Goal: Contribute content

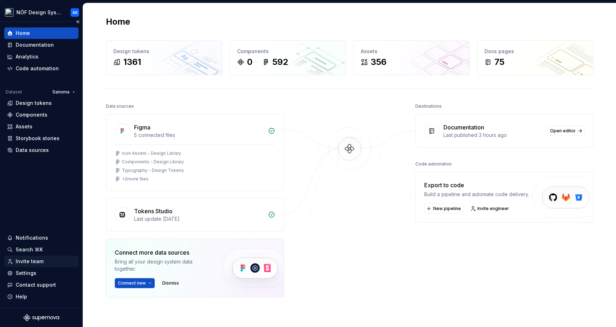
click at [35, 260] on div "Invite team" at bounding box center [30, 261] width 28 height 7
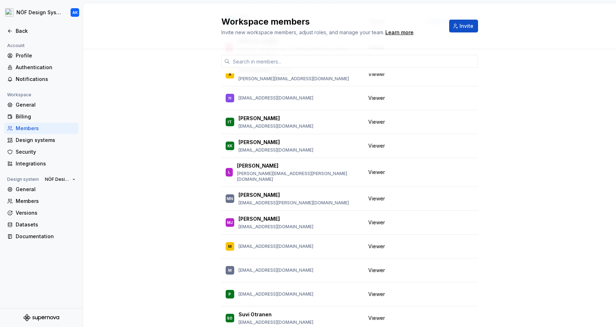
scroll to position [251, 0]
click at [143, 231] on div "6 / 7 editor seats assigned Edit seats Member Workspace role JK Jarkko Karhu ja…" at bounding box center [349, 137] width 533 height 678
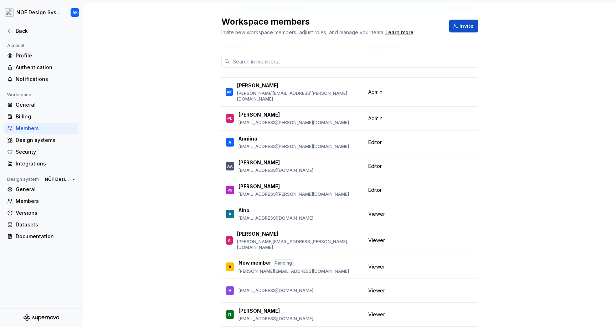
scroll to position [60, 0]
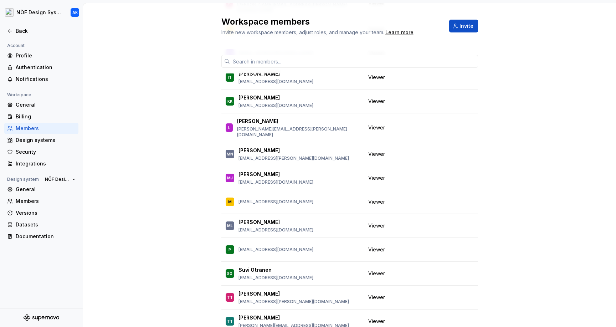
scroll to position [295, 0]
click at [438, 223] on span "Change role" at bounding box center [439, 226] width 26 height 6
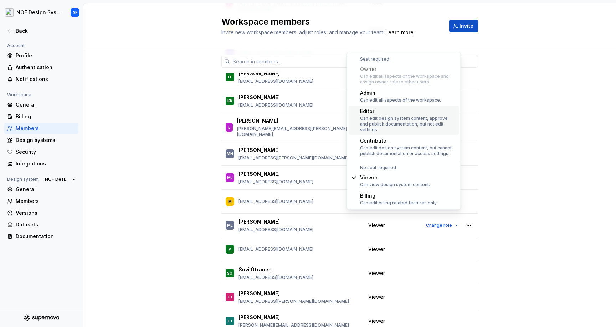
click at [403, 116] on div "Can edit design system content, approve and publish documentation, but not edit…" at bounding box center [408, 124] width 96 height 17
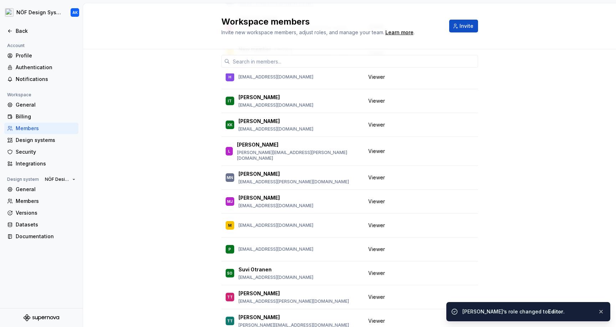
scroll to position [32, 0]
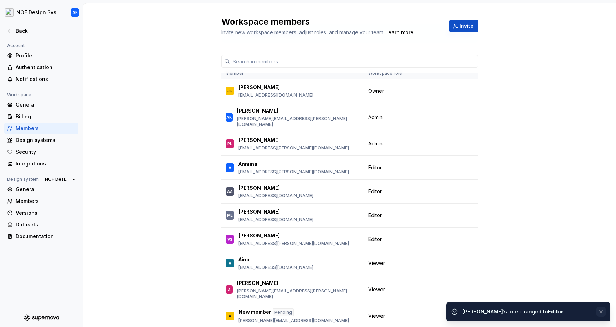
click at [601, 313] on button "button" at bounding box center [601, 312] width 9 height 10
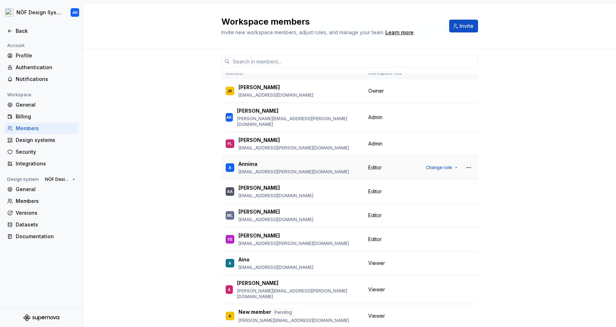
scroll to position [0, 0]
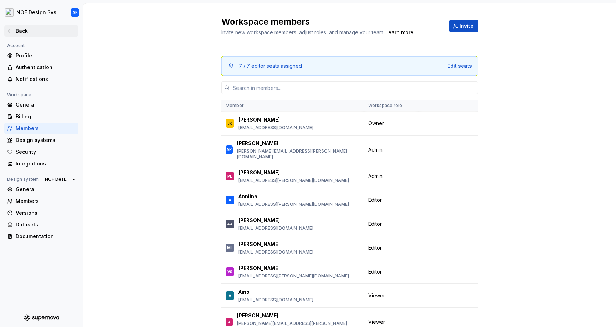
click at [11, 30] on icon at bounding box center [10, 31] width 6 height 6
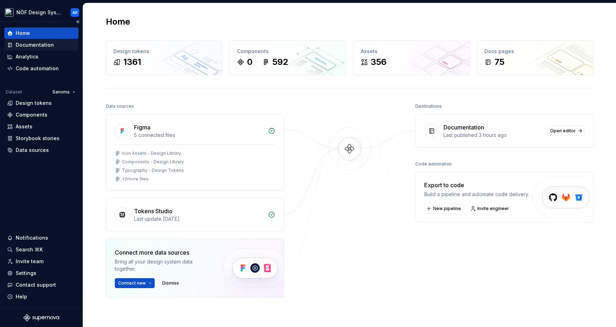
click at [42, 45] on div "Documentation" at bounding box center [35, 44] width 38 height 7
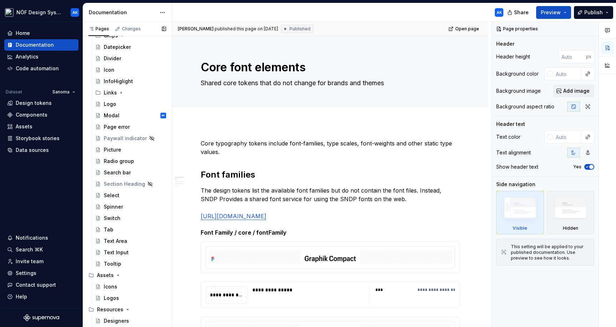
scroll to position [750, 0]
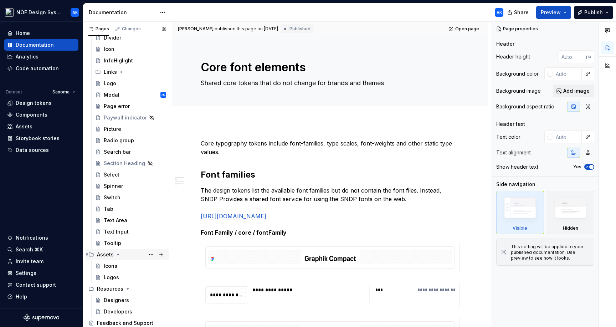
click at [106, 257] on div "Assets" at bounding box center [105, 254] width 17 height 7
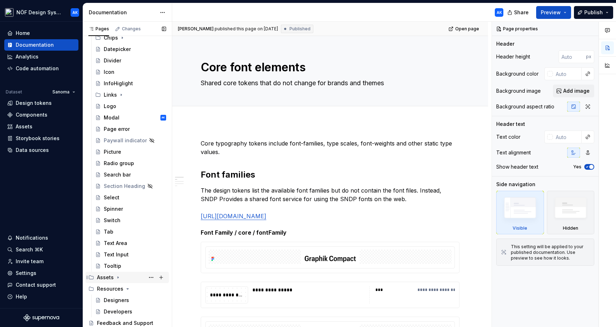
scroll to position [727, 0]
click at [115, 276] on icon "Page tree" at bounding box center [118, 278] width 6 height 6
click at [116, 289] on div "Icons" at bounding box center [111, 288] width 14 height 7
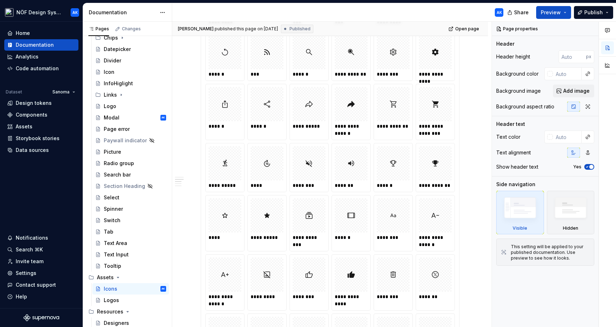
scroll to position [1862, 0]
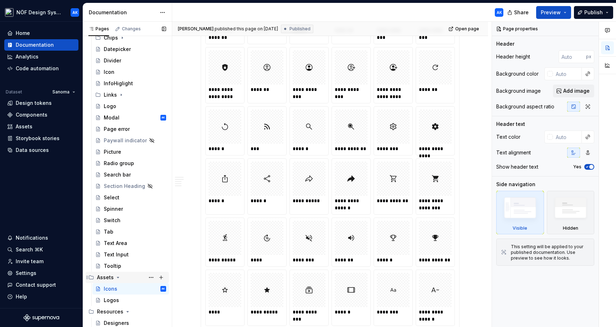
click at [117, 276] on icon "Page tree" at bounding box center [118, 278] width 6 height 6
click at [125, 289] on icon "Page tree" at bounding box center [128, 289] width 6 height 6
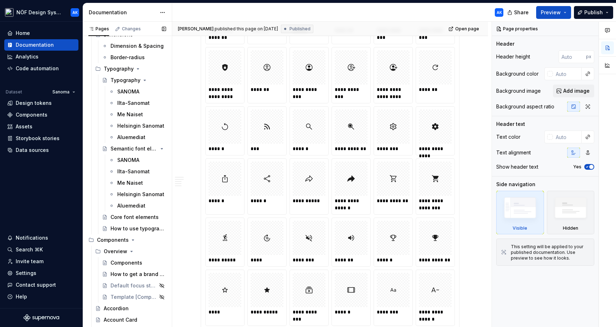
scroll to position [337, 0]
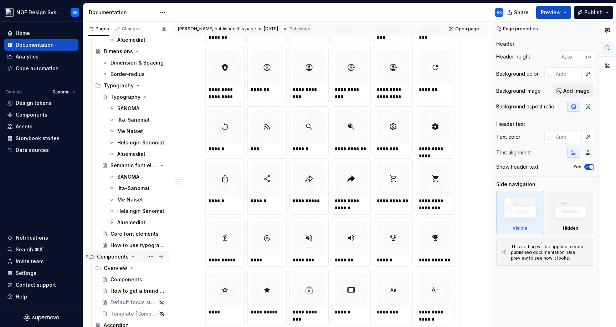
click at [132, 256] on icon "Page tree" at bounding box center [133, 257] width 6 height 6
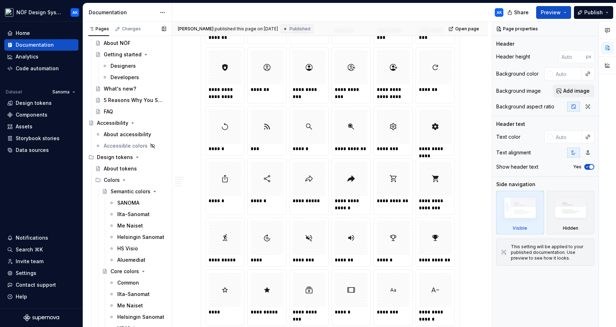
scroll to position [0, 0]
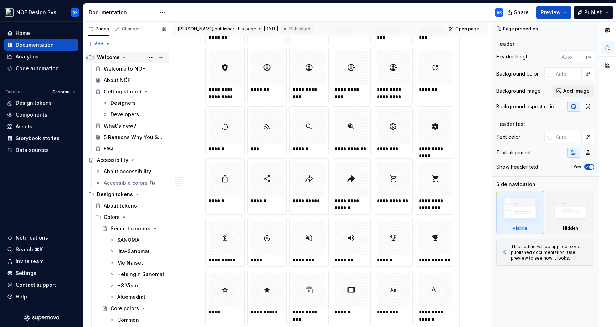
click at [121, 55] on icon "Page tree" at bounding box center [124, 58] width 6 height 6
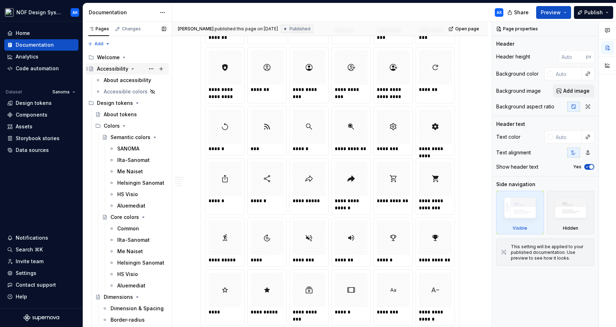
click at [130, 69] on icon "Page tree" at bounding box center [133, 69] width 6 height 6
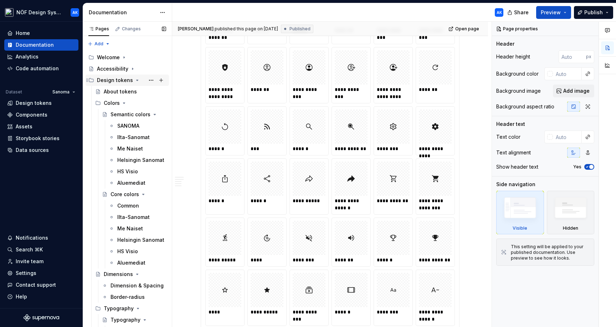
click at [134, 80] on icon "Page tree" at bounding box center [137, 80] width 6 height 6
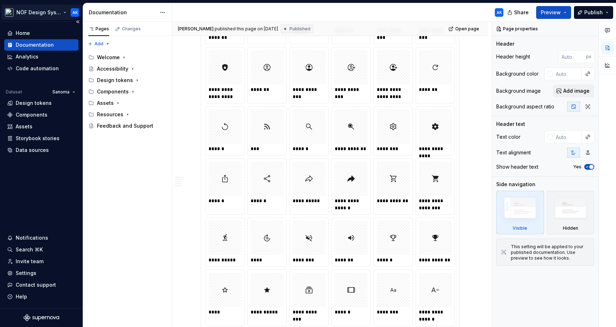
click at [10, 11] on html "NÖF Design System AK Home Documentation Analytics Code automation Dataset Sanom…" at bounding box center [308, 163] width 616 height 327
click at [151, 197] on div "Pages Changes Add Accessibility guide for tree Page tree. Navigate the tree wit…" at bounding box center [127, 175] width 89 height 306
click at [118, 103] on icon "Page tree" at bounding box center [118, 103] width 1 height 2
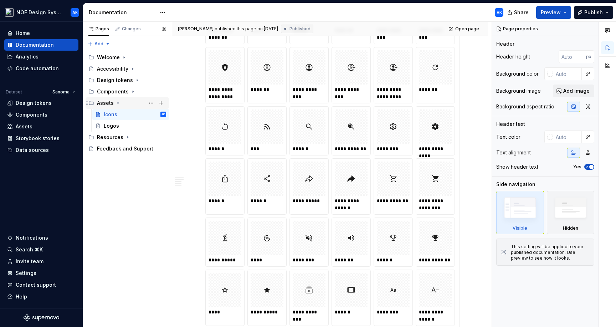
click at [117, 103] on icon "Page tree" at bounding box center [118, 103] width 2 height 1
click at [118, 103] on icon "Page tree" at bounding box center [118, 103] width 1 height 2
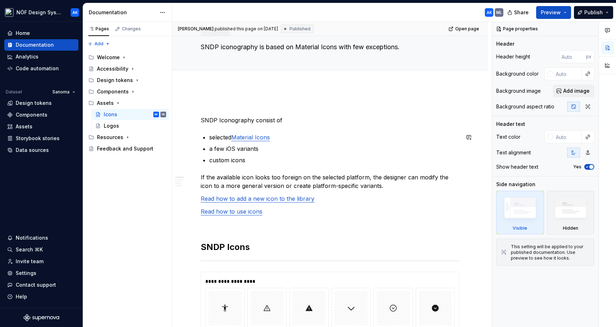
scroll to position [45, 0]
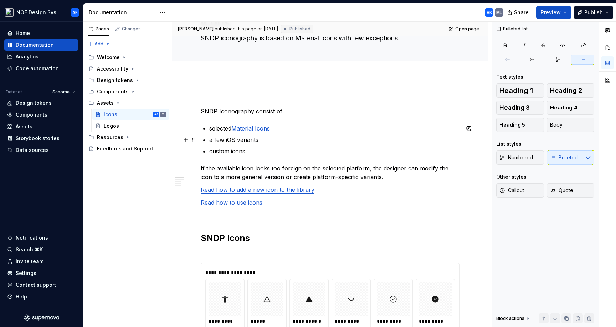
click at [294, 141] on p "a few iOS variants" at bounding box center [334, 140] width 250 height 9
click at [222, 111] on p "SNDP Iconography consist of" at bounding box center [330, 111] width 259 height 9
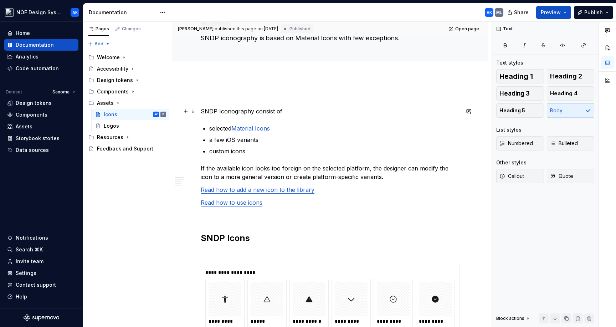
click at [256, 110] on p "SNDP Iconography consist of" at bounding box center [330, 111] width 259 height 9
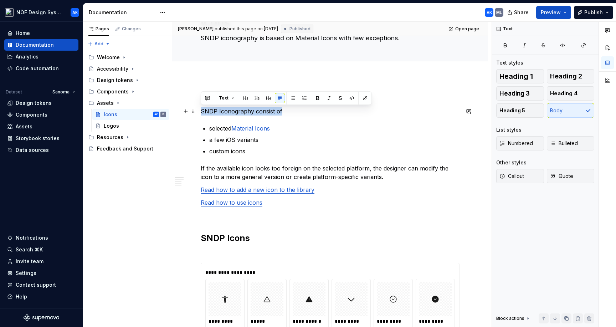
click at [256, 110] on p "SNDP Iconography consist of" at bounding box center [330, 111] width 259 height 9
click at [329, 137] on p "a few iOS variants" at bounding box center [334, 140] width 250 height 9
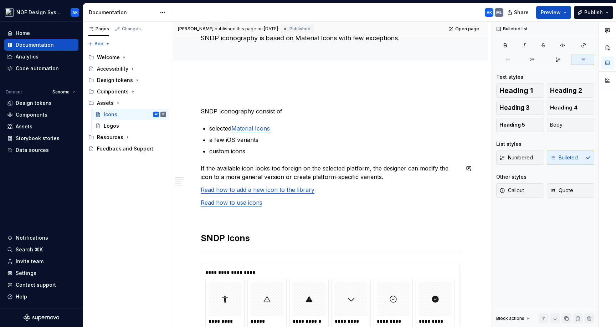
click at [249, 154] on p "custom icons" at bounding box center [334, 151] width 250 height 9
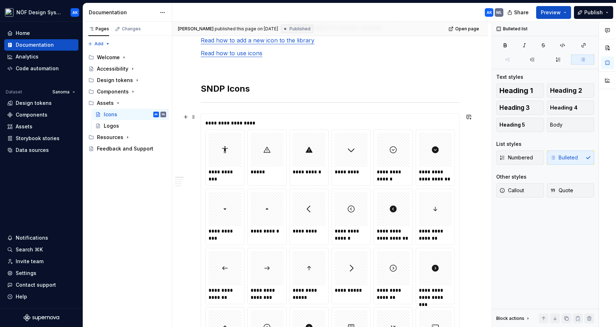
scroll to position [195, 0]
click at [354, 121] on div "**********" at bounding box center [331, 122] width 253 height 7
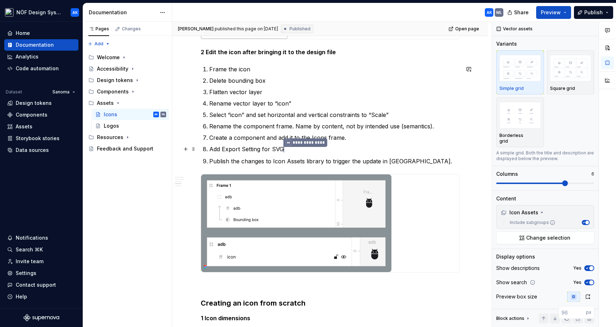
scroll to position [2693, 0]
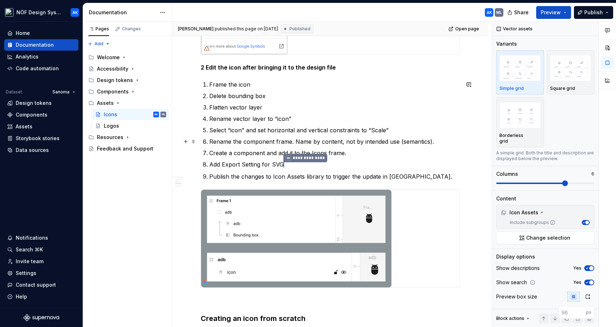
click at [212, 142] on p "Rename the component frame. Name by content, not by intended use (semantics)." at bounding box center [334, 141] width 250 height 9
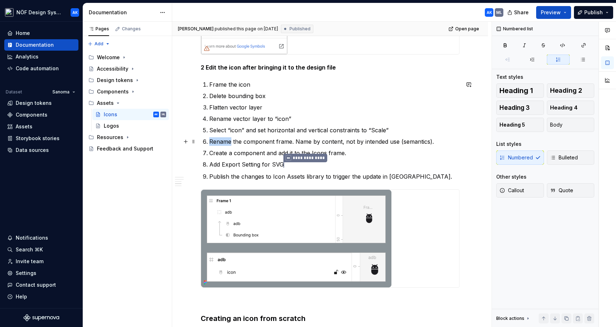
click at [212, 142] on p "Rename the component frame. Name by content, not by intended use (semantics)." at bounding box center [334, 141] width 250 height 9
click at [258, 141] on p "Rename the component frame. Name by content, not by intended use (semantics)." at bounding box center [334, 141] width 250 height 9
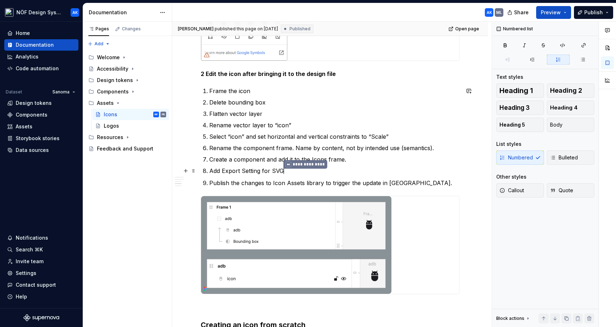
scroll to position [2684, 0]
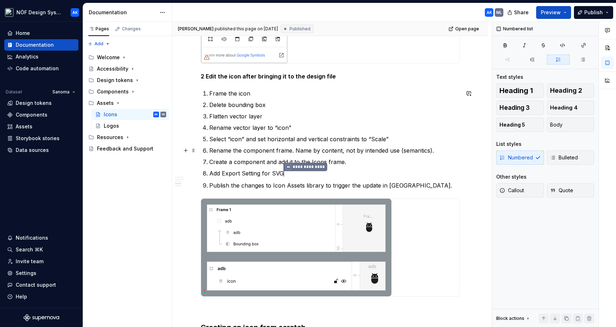
click at [438, 149] on p "Rename the component frame. Name by content, not by intended use (semantics)." at bounding box center [334, 150] width 250 height 9
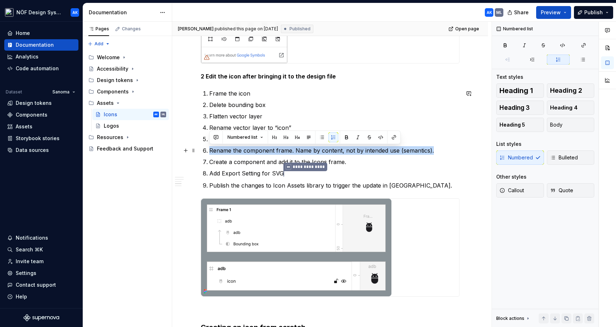
drag, startPoint x: 437, startPoint y: 149, endPoint x: 200, endPoint y: 151, distance: 237.2
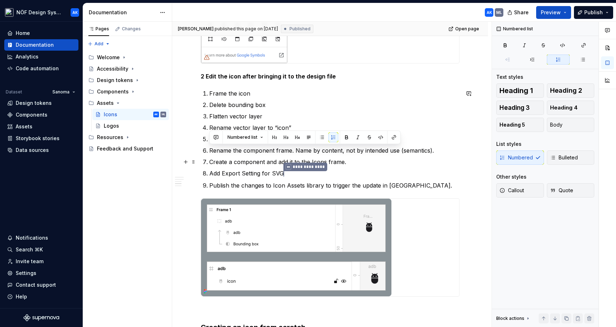
click at [441, 146] on p "Rename the component frame. Name by content, not by intended use (semantics)." at bounding box center [334, 150] width 250 height 9
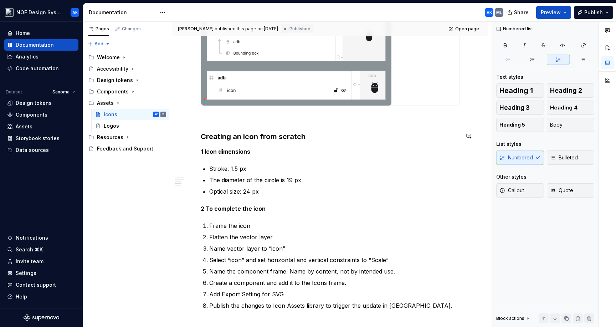
scroll to position [2810, 0]
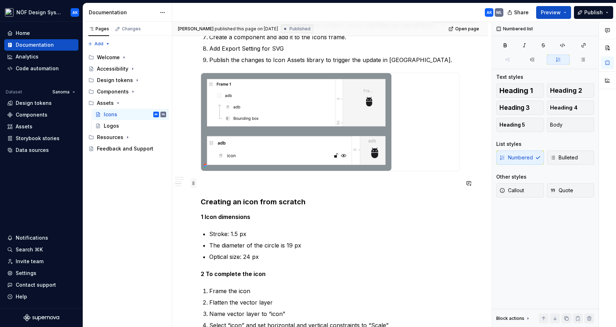
click at [193, 185] on span at bounding box center [194, 183] width 6 height 10
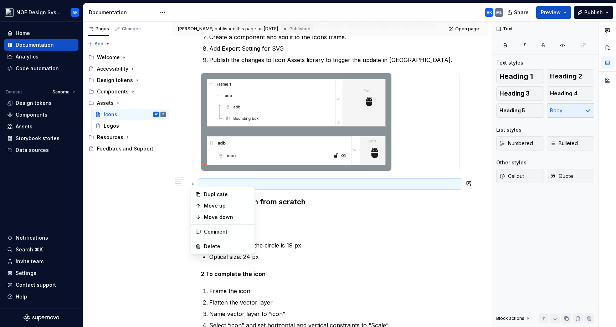
click at [229, 181] on p at bounding box center [330, 184] width 259 height 9
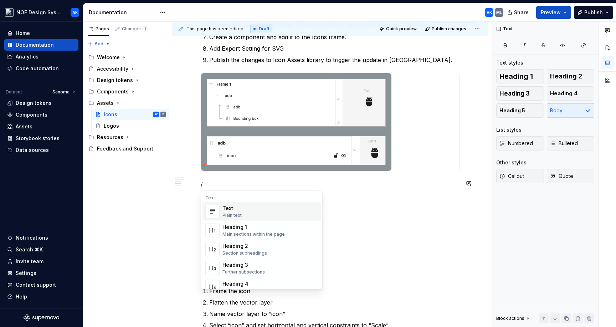
type textarea "*"
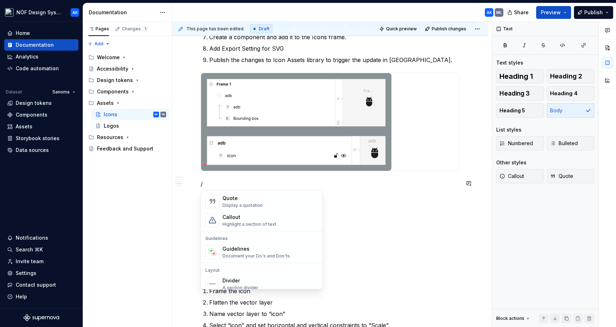
scroll to position [162, 0]
click at [247, 225] on div "Highlight a section of text" at bounding box center [250, 223] width 54 height 6
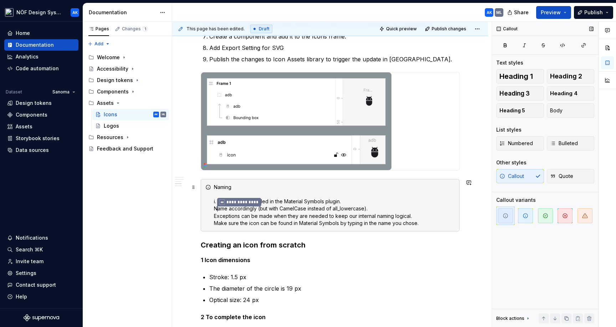
scroll to position [2802, 0]
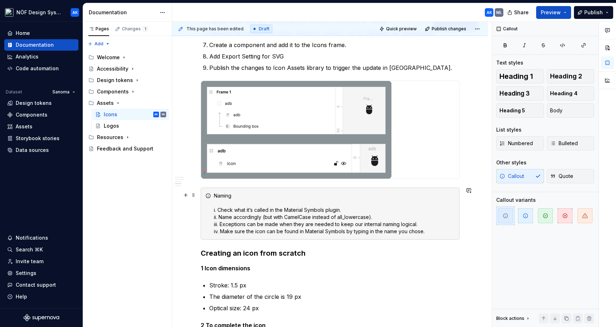
click at [454, 208] on div "Naming i. Check what it’s called in the Material Symbols plugin. ii. Name accor…" at bounding box center [334, 213] width 241 height 43
click at [193, 197] on span at bounding box center [194, 195] width 6 height 10
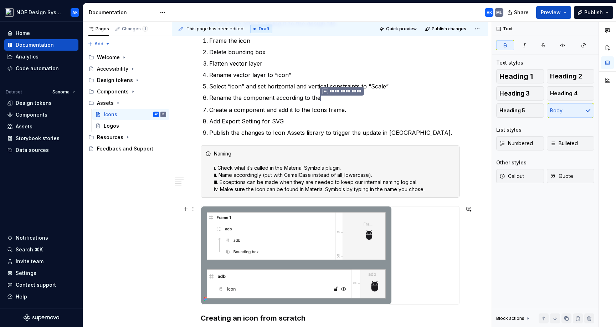
scroll to position [2736, 0]
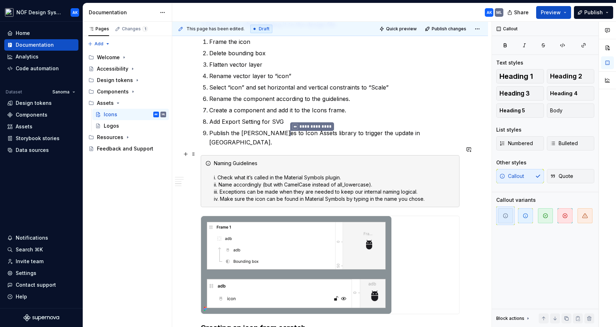
click at [205, 187] on div "Naming Guidelines i. Check what it’s called in the Material Symbols plugin. ii.…" at bounding box center [330, 181] width 259 height 52
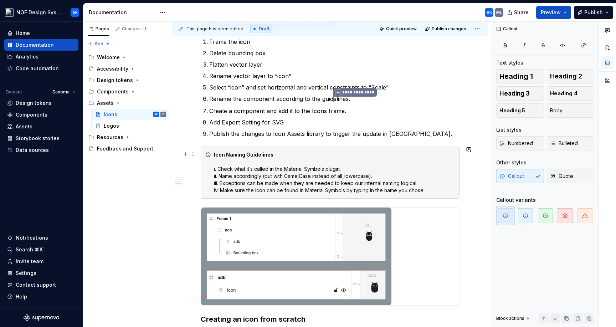
click at [455, 166] on div "Icon Naming Guidelines i. Check what it’s called in the Material Symbols plugin…" at bounding box center [334, 172] width 241 height 43
click at [194, 152] on span at bounding box center [194, 154] width 6 height 10
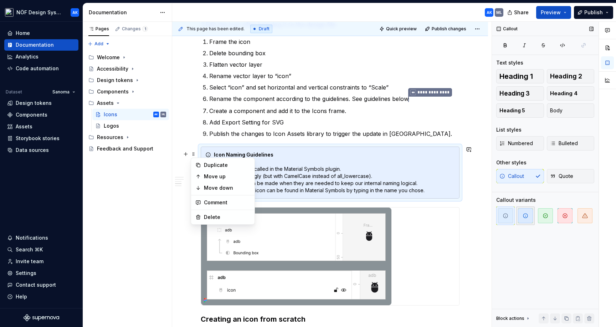
click at [529, 213] on span "button" at bounding box center [525, 215] width 15 height 15
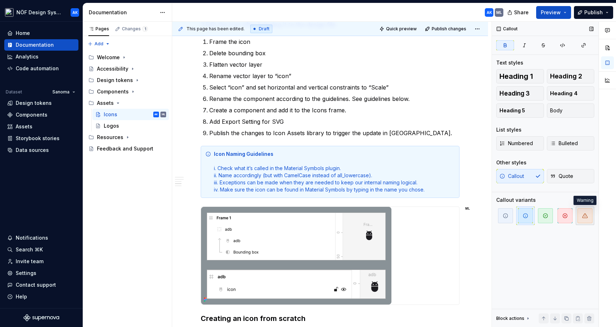
click at [584, 215] on icon "button" at bounding box center [586, 216] width 6 height 6
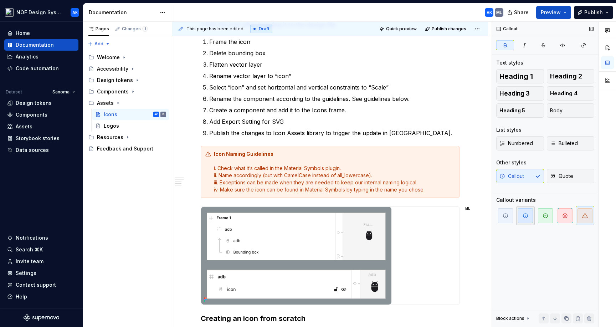
click at [521, 215] on span "button" at bounding box center [525, 215] width 15 height 15
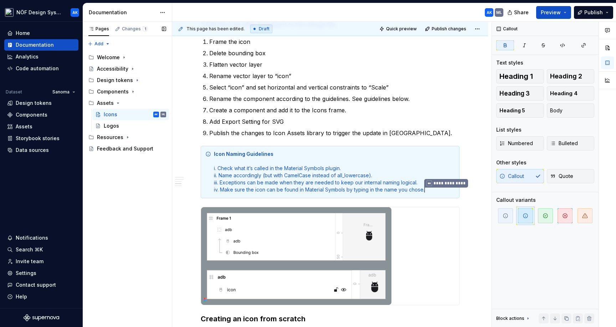
click at [155, 230] on div "Pages Changes 1 Add Accessibility guide for tree Page tree. Navigate the tree w…" at bounding box center [127, 175] width 89 height 306
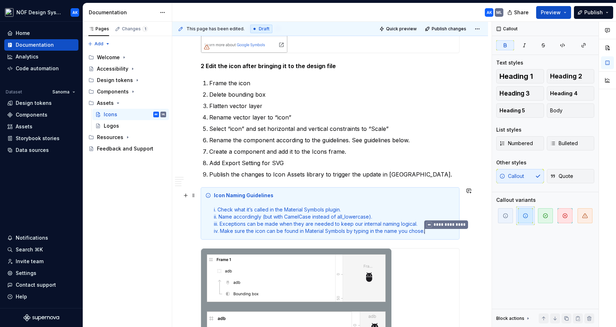
scroll to position [2706, 0]
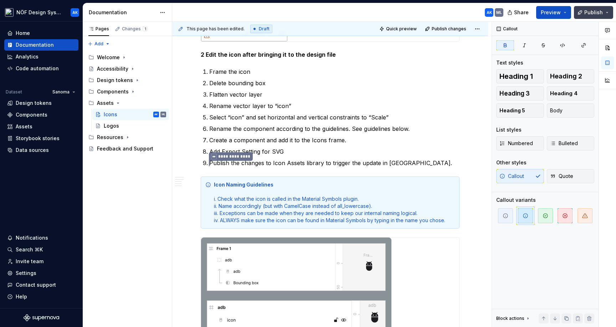
click at [596, 10] on span "Publish" at bounding box center [594, 12] width 19 height 7
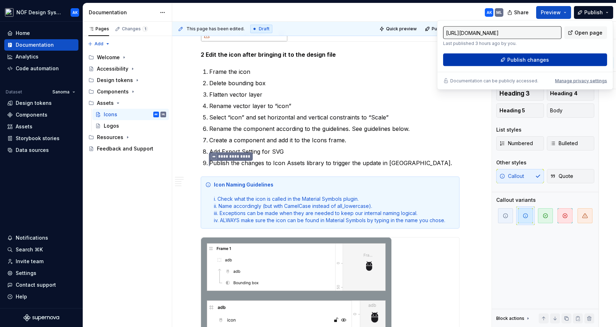
click at [530, 61] on span "Publish changes" at bounding box center [529, 59] width 42 height 7
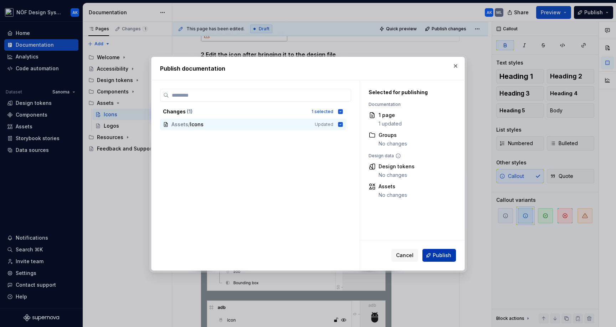
click at [441, 253] on span "Publish" at bounding box center [442, 255] width 19 height 7
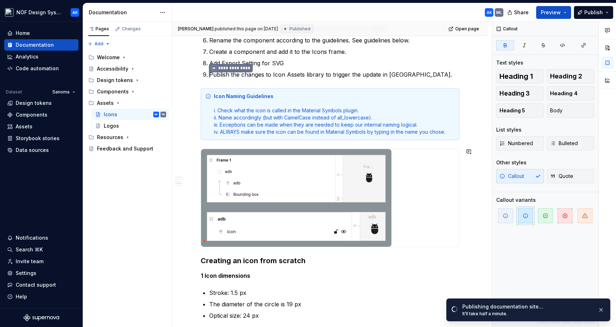
scroll to position [2793, 0]
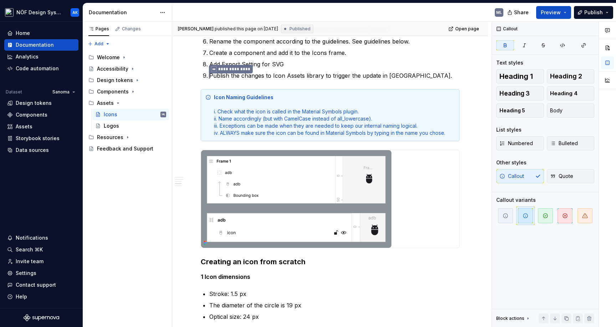
type textarea "*"
